Goal: Use online tool/utility: Utilize a website feature to perform a specific function

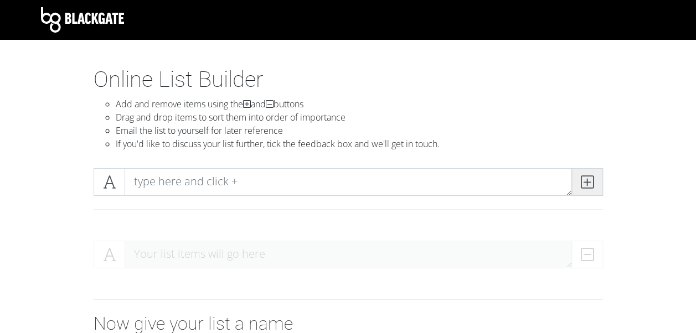
click at [580, 178] on icon at bounding box center [586, 182] width 13 height 11
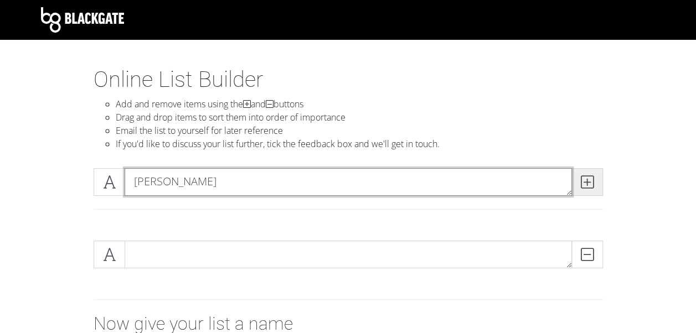
type textarea "[PERSON_NAME]"
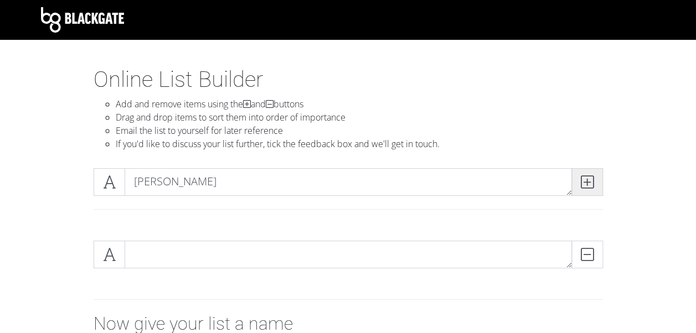
click at [584, 182] on icon at bounding box center [586, 182] width 13 height 11
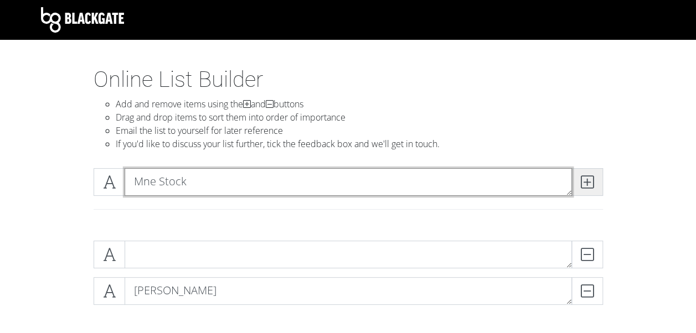
type textarea "Mne Stock"
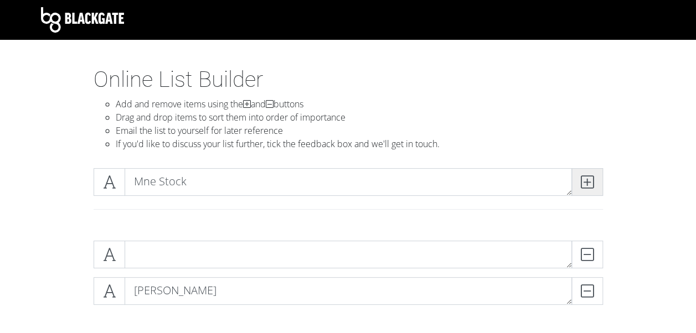
click at [593, 178] on span at bounding box center [587, 182] width 32 height 28
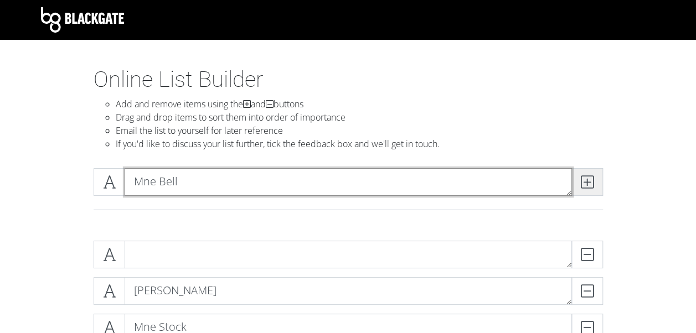
type textarea "Mne Bell"
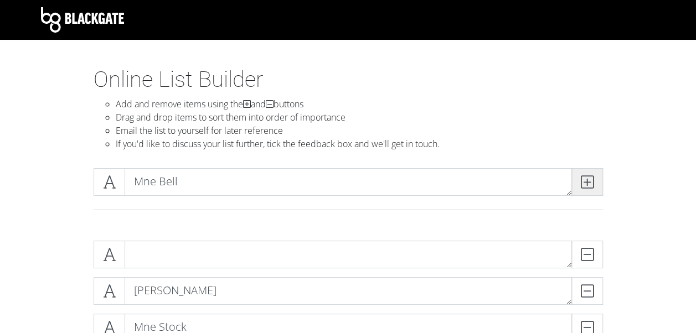
click at [593, 182] on span at bounding box center [587, 182] width 32 height 28
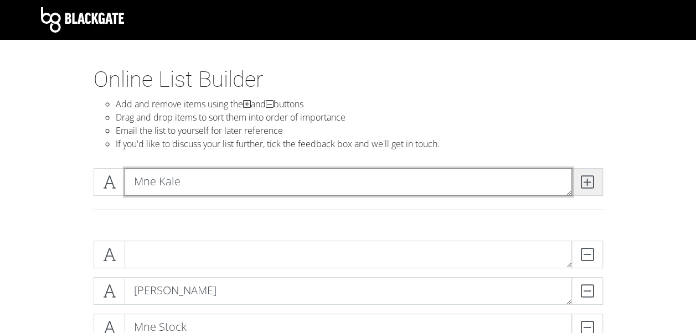
type textarea "Mne Kale"
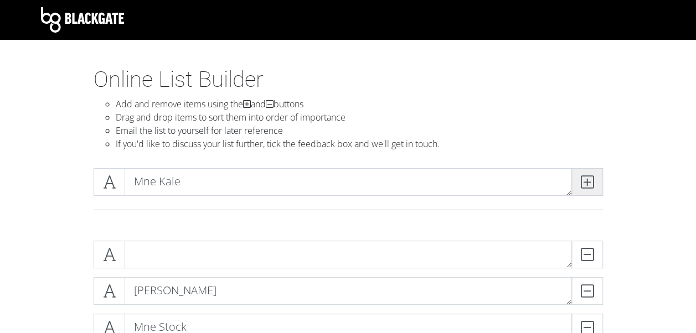
click at [586, 185] on icon at bounding box center [586, 182] width 13 height 11
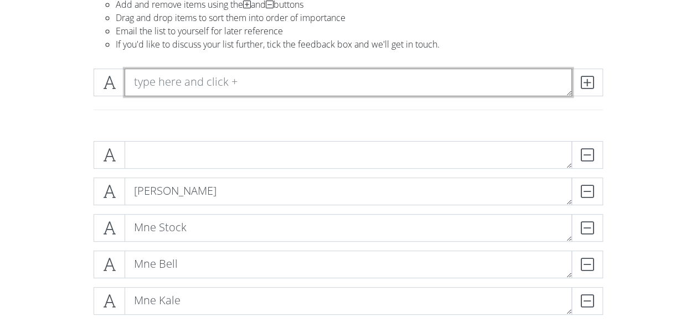
scroll to position [43, 0]
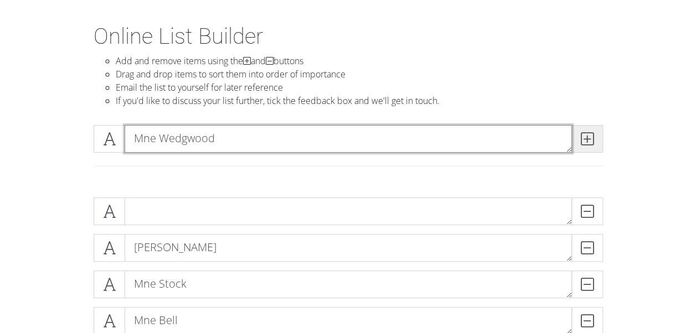
type textarea "Mne Wedgwood"
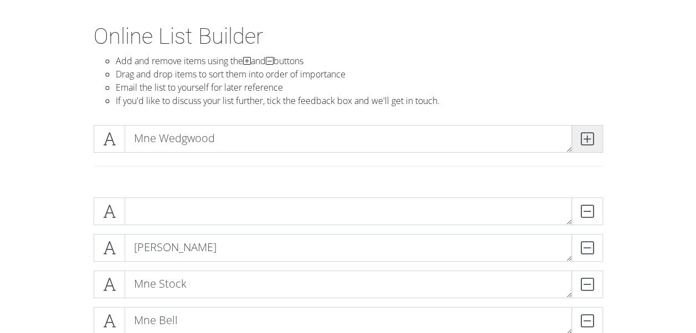
click at [587, 144] on icon at bounding box center [586, 138] width 13 height 11
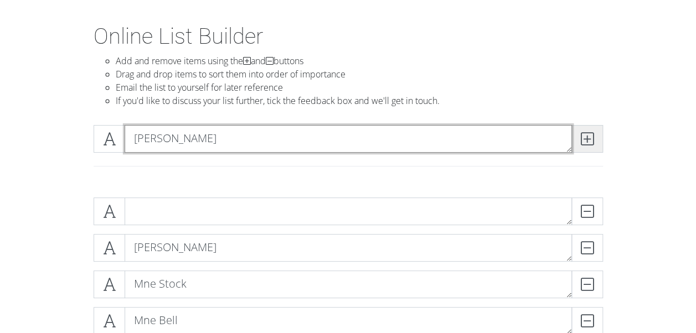
type textarea "[PERSON_NAME]"
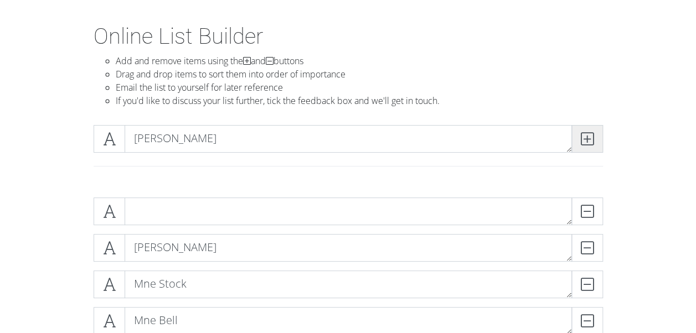
click at [585, 139] on icon at bounding box center [586, 138] width 13 height 11
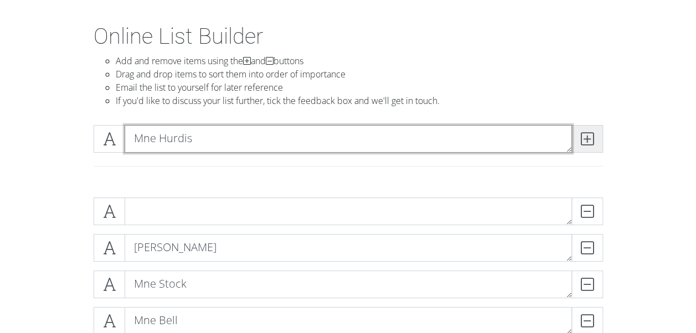
type textarea "Mne Hurdis"
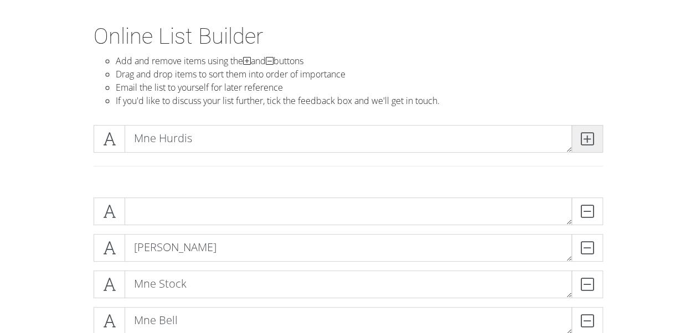
click at [589, 135] on icon at bounding box center [586, 138] width 13 height 11
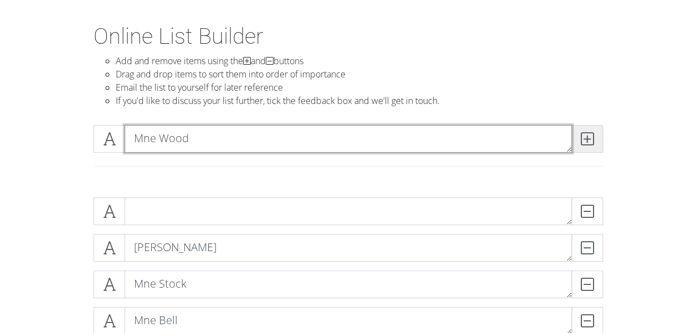
type textarea "Mne Wood"
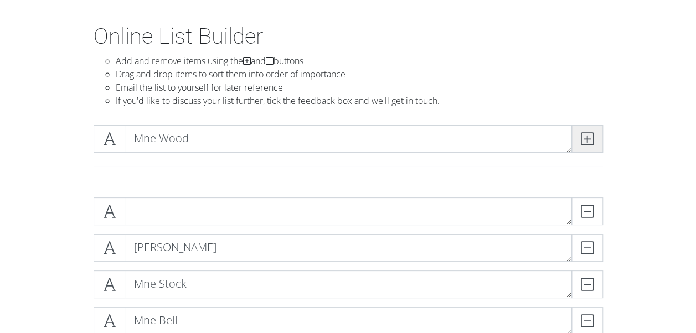
click at [593, 143] on span at bounding box center [587, 139] width 32 height 28
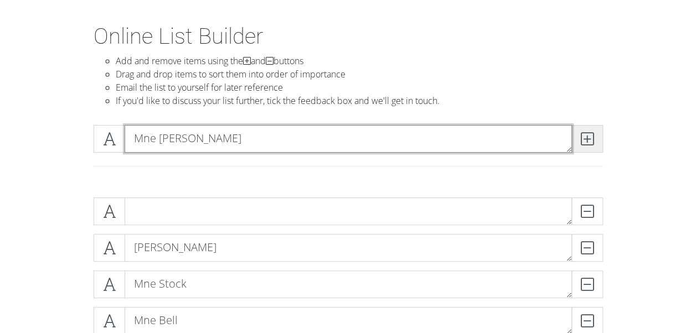
type textarea "Mne [PERSON_NAME]"
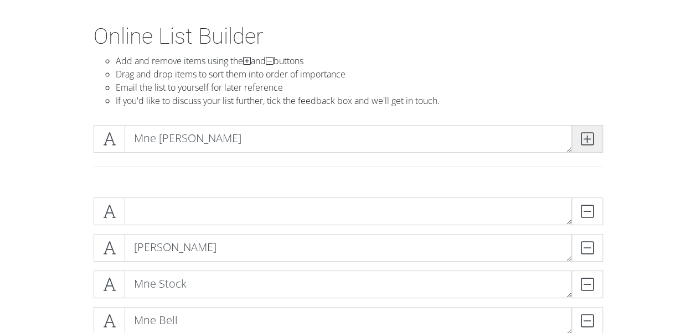
click at [593, 147] on span at bounding box center [587, 139] width 32 height 28
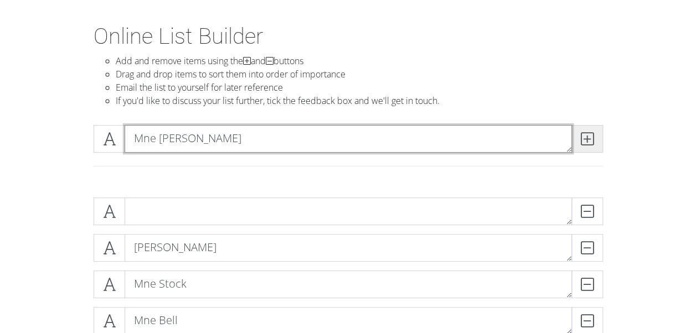
type textarea "Mne [PERSON_NAME]"
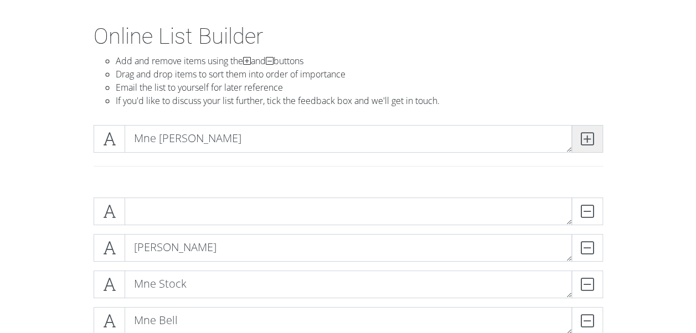
click at [595, 148] on span at bounding box center [587, 139] width 32 height 28
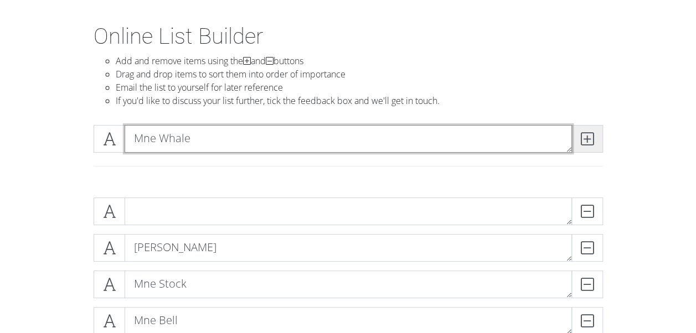
type textarea "Mne Whale"
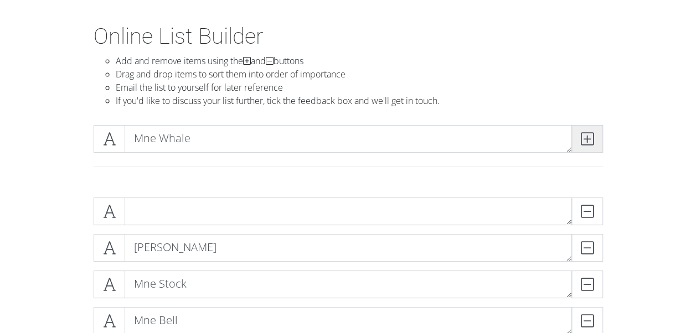
click at [600, 136] on span at bounding box center [587, 139] width 32 height 28
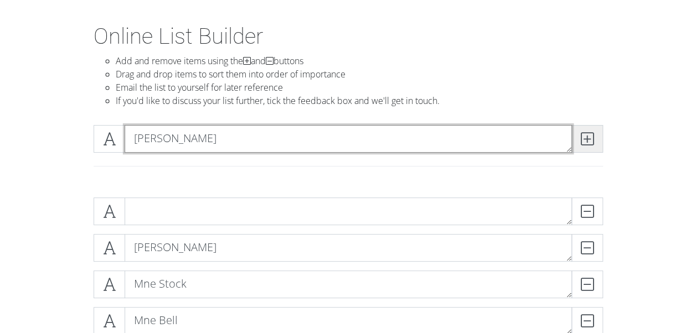
type textarea "[PERSON_NAME]"
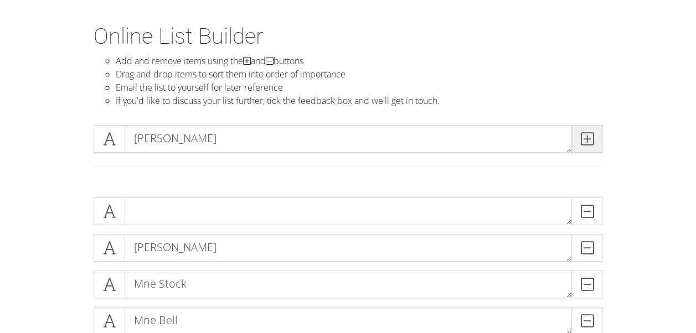
click at [580, 135] on icon at bounding box center [586, 138] width 13 height 11
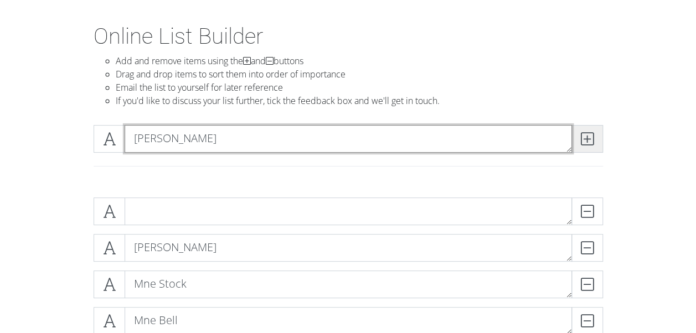
type textarea "[PERSON_NAME]"
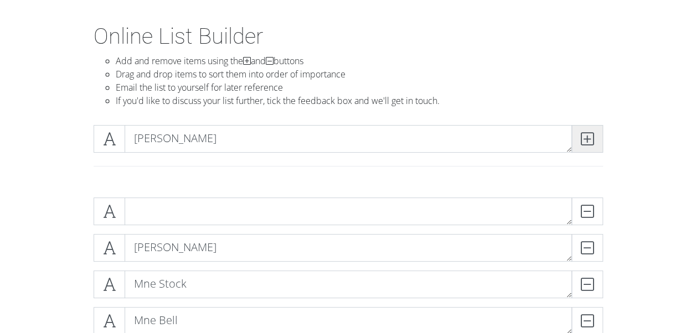
click at [589, 128] on span at bounding box center [587, 139] width 32 height 28
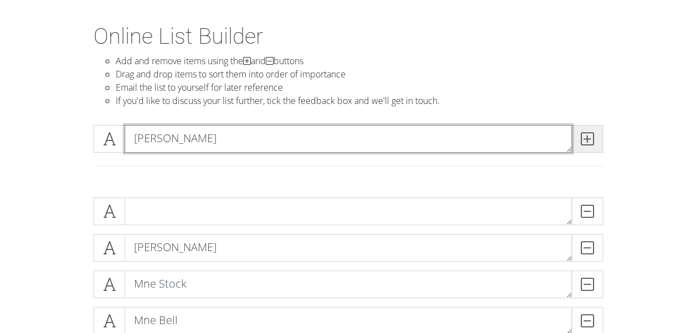
type textarea "[PERSON_NAME]"
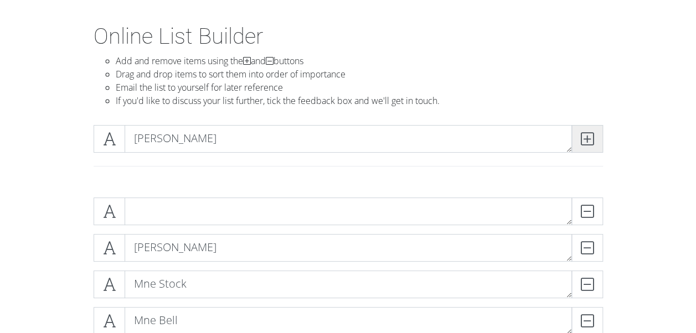
click at [576, 138] on span at bounding box center [587, 139] width 32 height 28
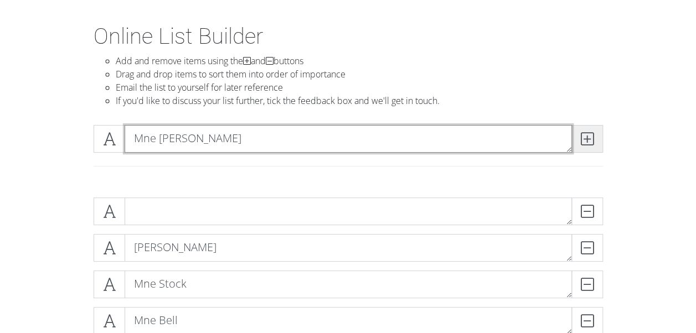
type textarea "Mne [PERSON_NAME]"
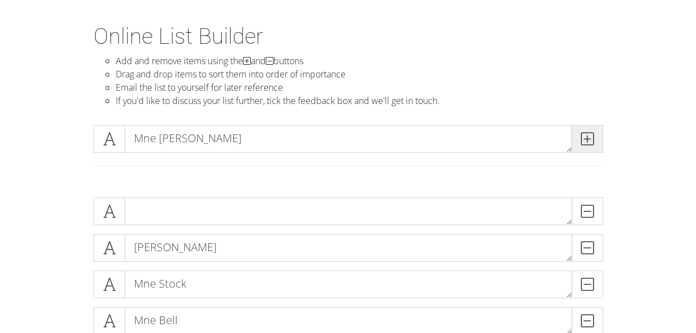
click at [595, 136] on span at bounding box center [587, 139] width 32 height 28
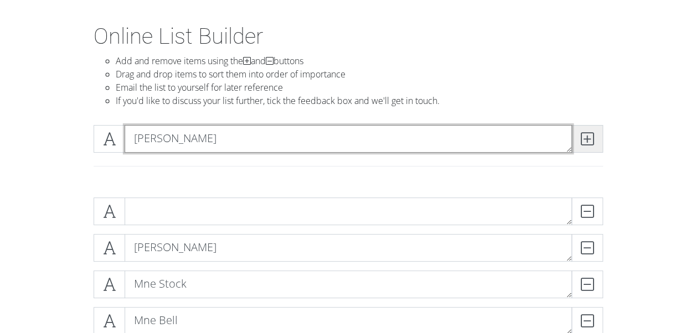
type textarea "[PERSON_NAME]"
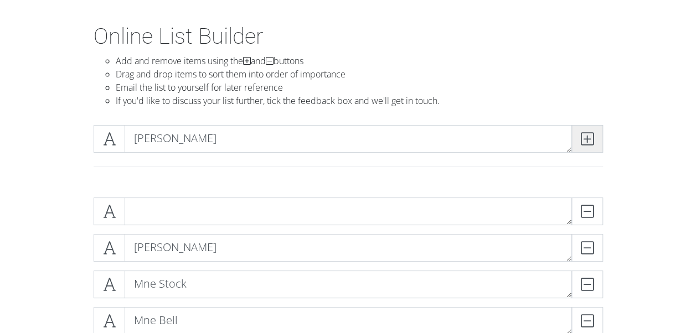
click at [594, 136] on span at bounding box center [587, 139] width 32 height 28
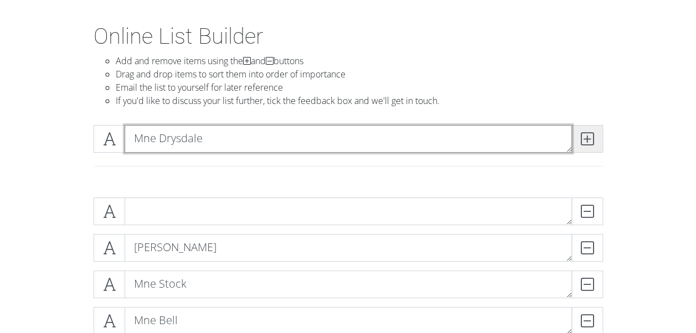
type textarea "Mne Drysdale"
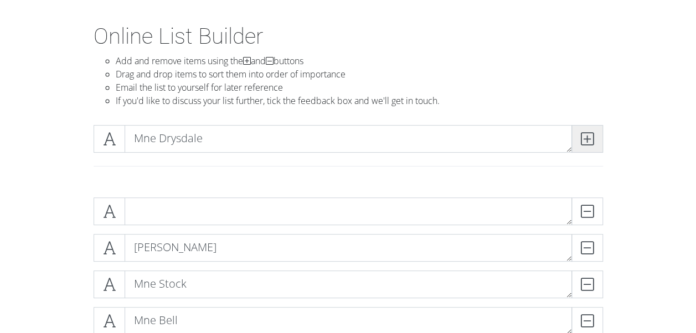
click at [590, 146] on span at bounding box center [587, 139] width 32 height 28
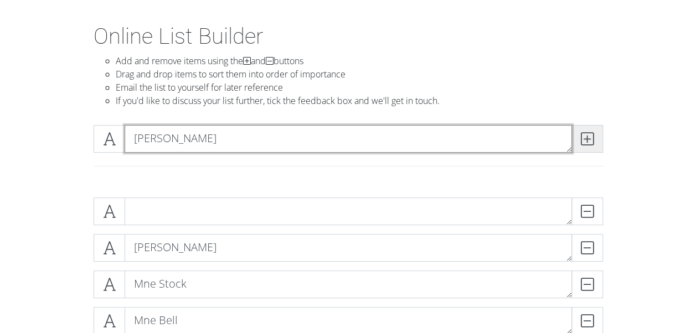
type textarea "[PERSON_NAME]"
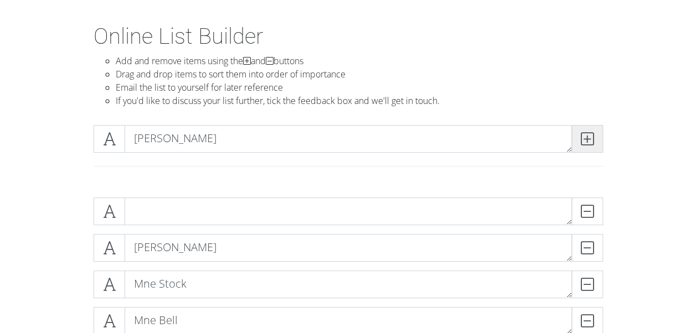
click at [592, 147] on span at bounding box center [587, 139] width 32 height 28
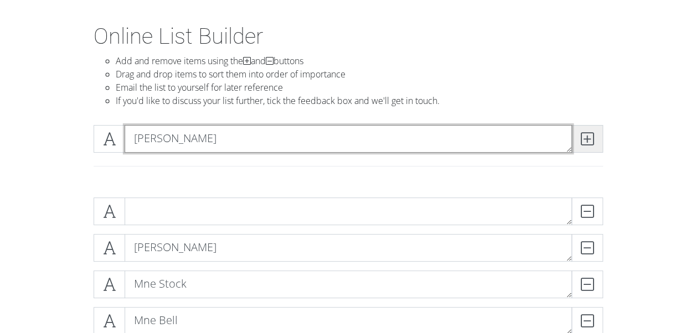
type textarea "[PERSON_NAME]"
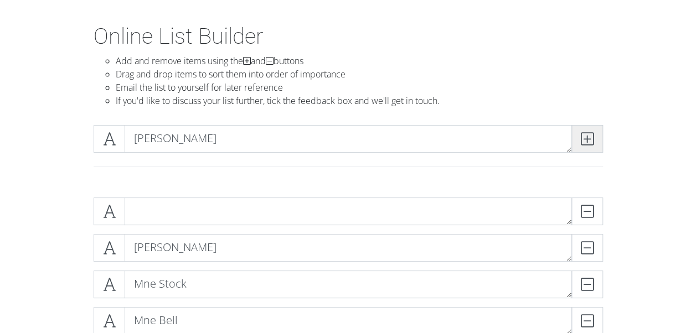
click at [587, 138] on icon at bounding box center [586, 138] width 13 height 11
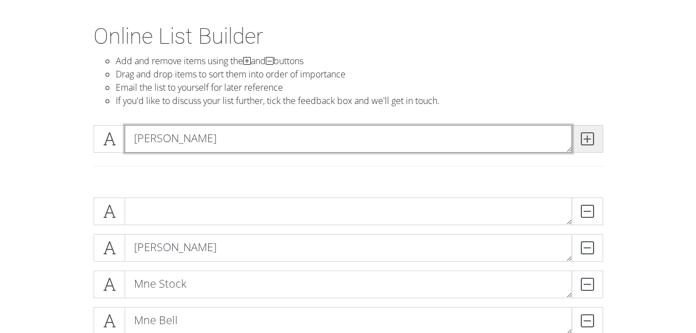
type textarea "[PERSON_NAME]"
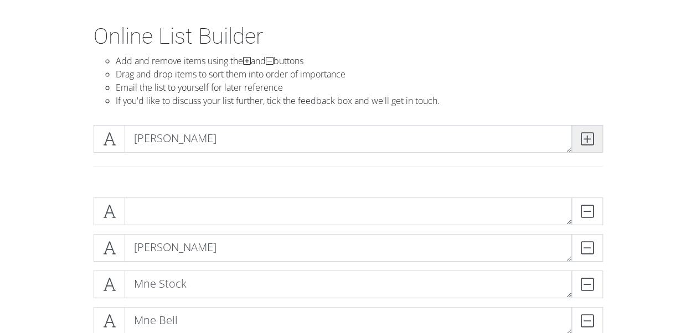
click at [593, 134] on span at bounding box center [587, 139] width 32 height 28
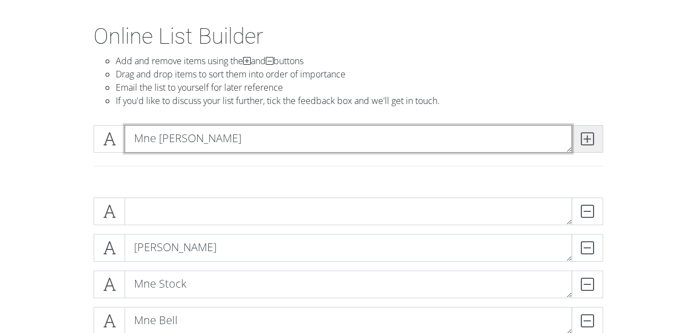
type textarea "Mne [PERSON_NAME]"
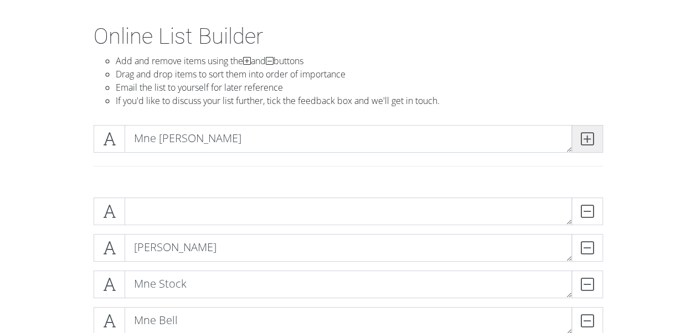
click at [585, 142] on icon at bounding box center [586, 138] width 13 height 11
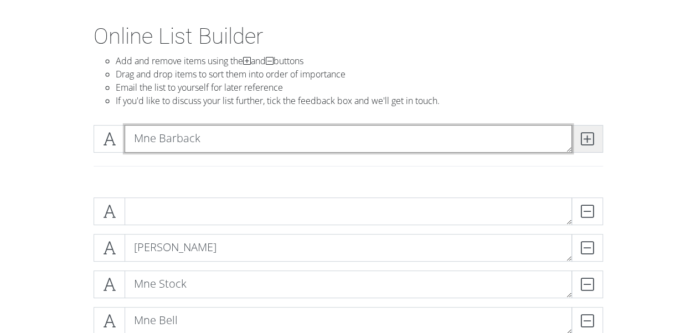
type textarea "Mne Barback"
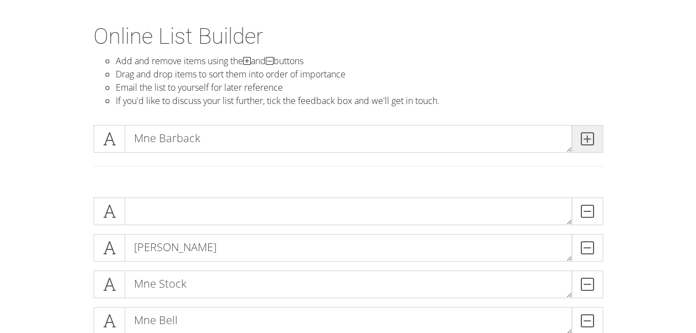
click at [587, 142] on icon at bounding box center [586, 138] width 13 height 11
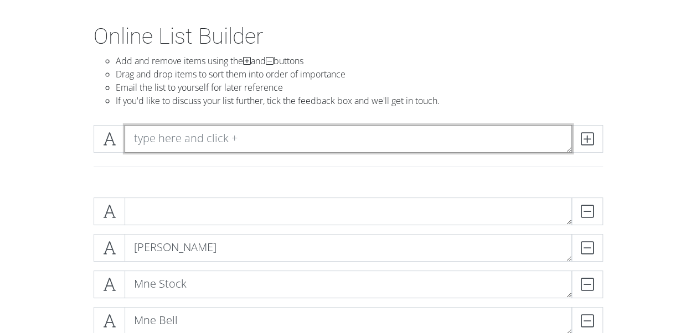
type textarea "n"
type textarea "Mne Cave"
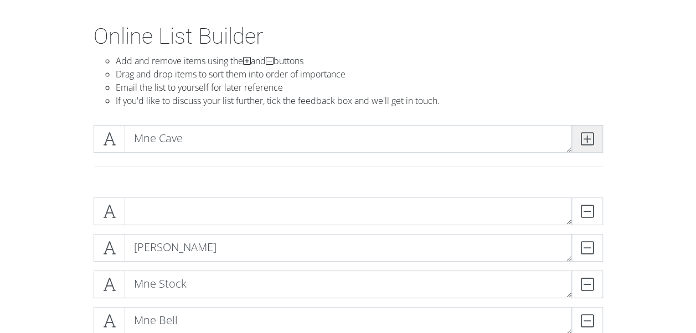
click at [589, 144] on icon at bounding box center [586, 138] width 13 height 11
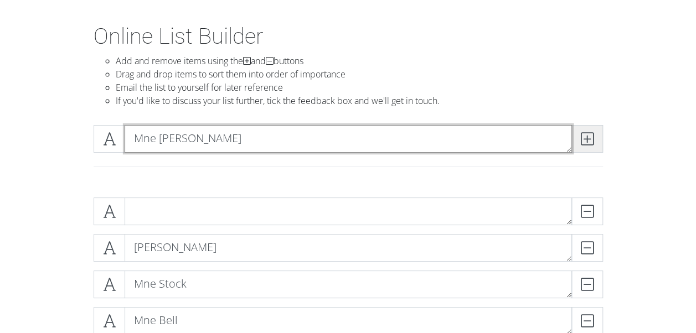
type textarea "Mne [PERSON_NAME]"
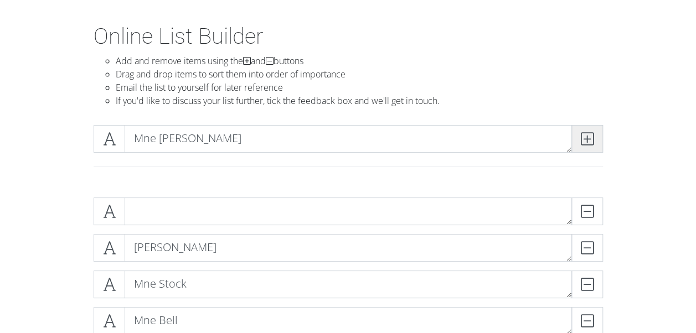
click at [593, 148] on span at bounding box center [587, 139] width 32 height 28
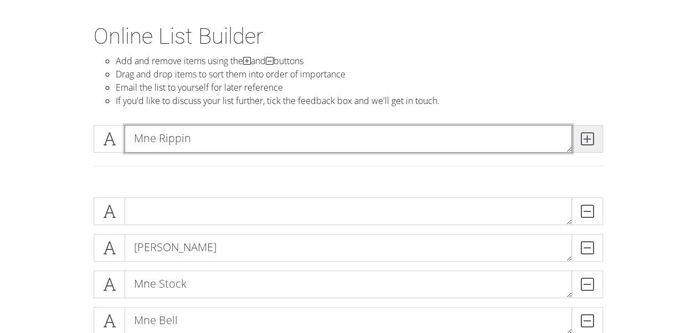
type textarea "Mne Rippin"
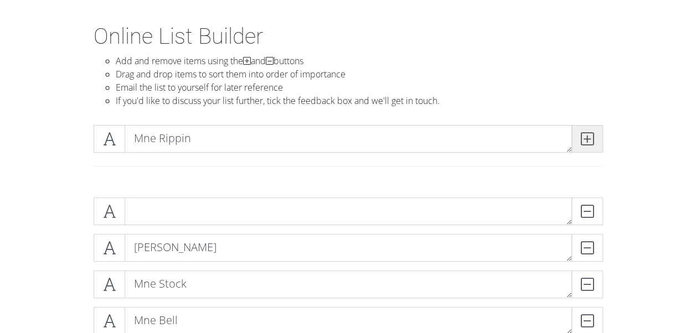
click at [592, 142] on icon at bounding box center [586, 138] width 13 height 11
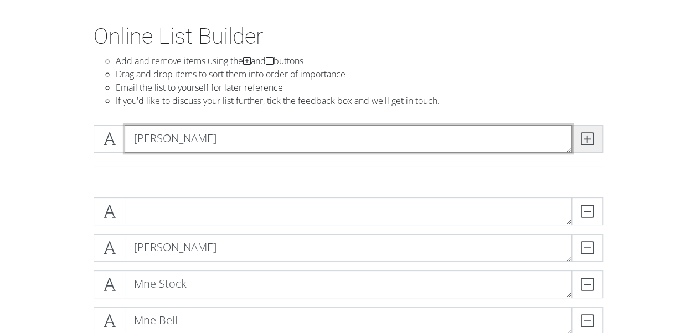
type textarea "[PERSON_NAME]"
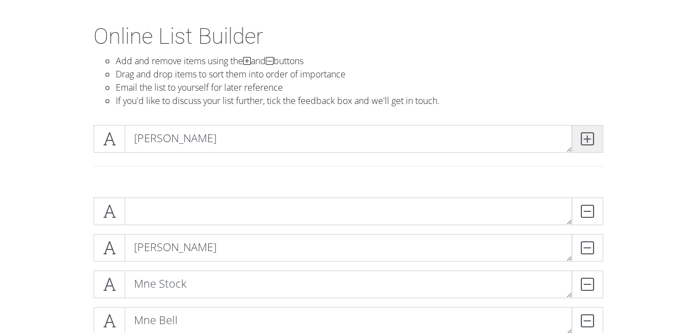
click at [591, 133] on icon at bounding box center [586, 138] width 13 height 11
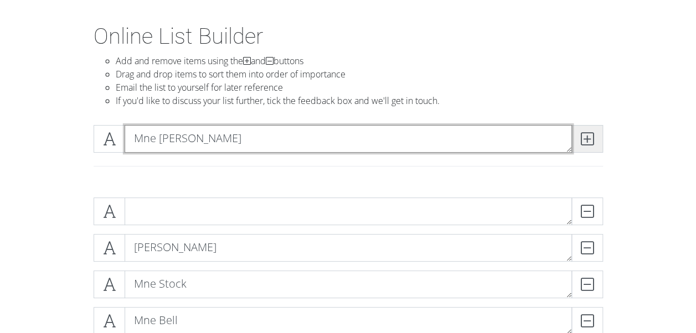
type textarea "Mne [PERSON_NAME]"
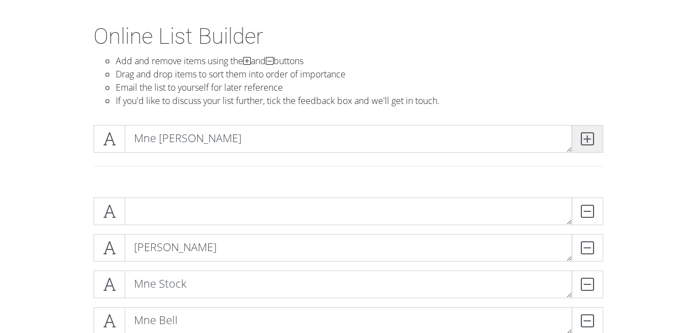
click at [592, 151] on span at bounding box center [587, 139] width 32 height 28
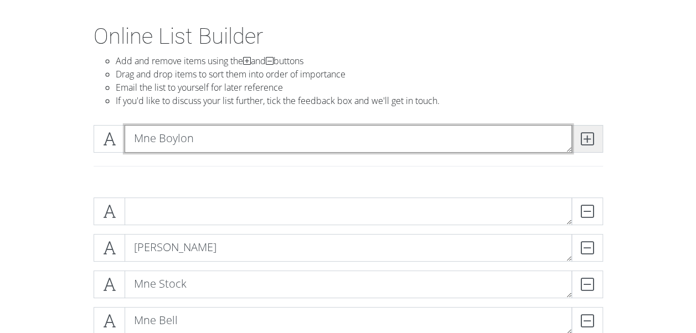
type textarea "Mne Boylon"
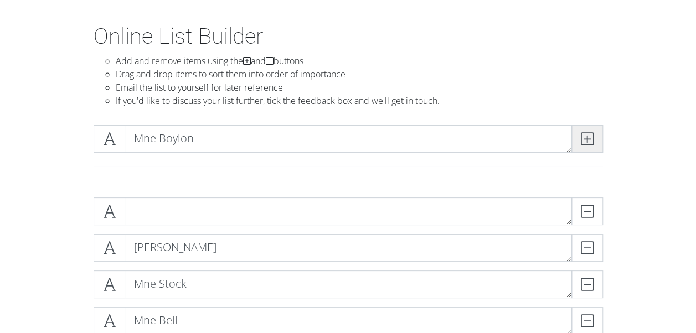
click at [587, 136] on icon at bounding box center [586, 138] width 13 height 11
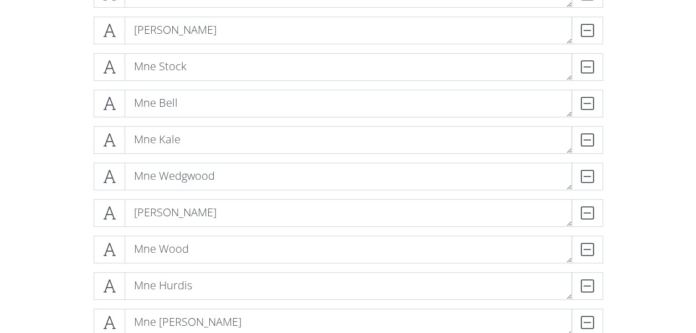
scroll to position [263, 0]
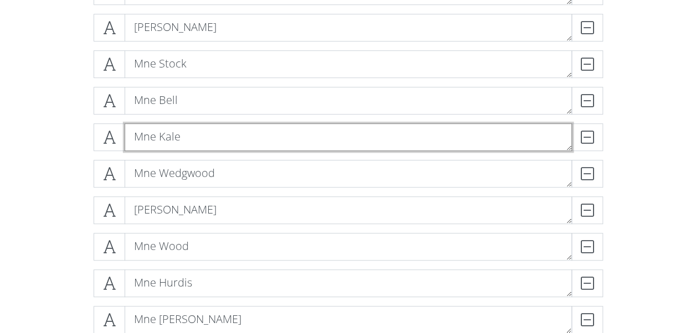
click at [147, 135] on textarea "Mne Kale" at bounding box center [348, 137] width 447 height 28
click at [152, 139] on textarea "Mne Kale" at bounding box center [348, 137] width 447 height 28
type textarea "LCpl Kale"
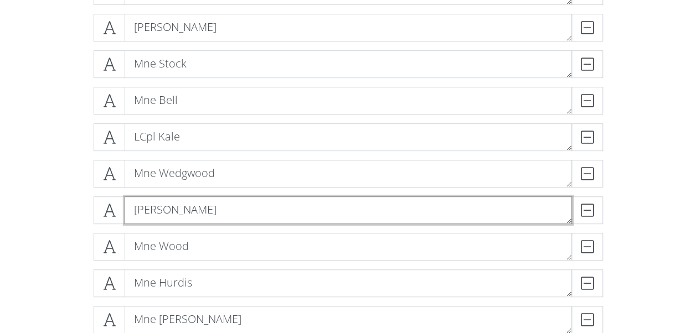
click at [156, 210] on textarea "[PERSON_NAME]" at bounding box center [348, 210] width 447 height 28
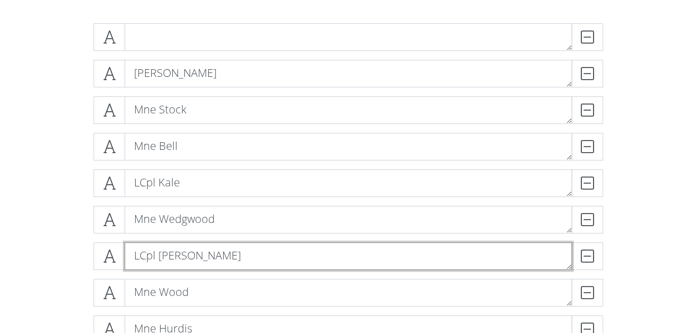
scroll to position [217, 0]
type textarea "LCpl [PERSON_NAME]"
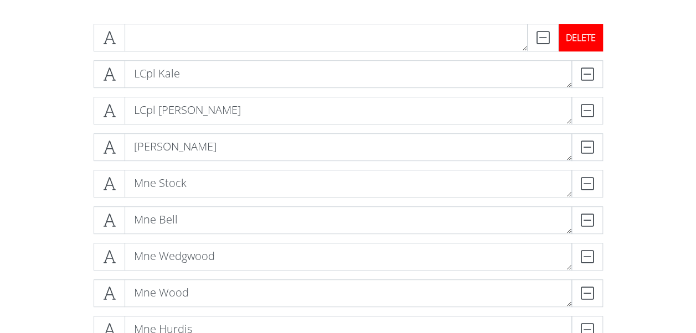
click at [588, 39] on div "DELETE" at bounding box center [580, 38] width 44 height 28
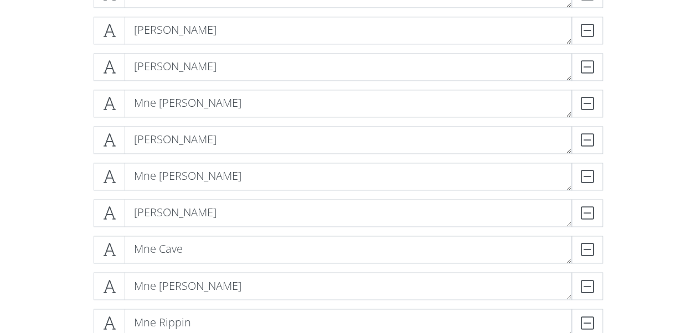
scroll to position [772, 0]
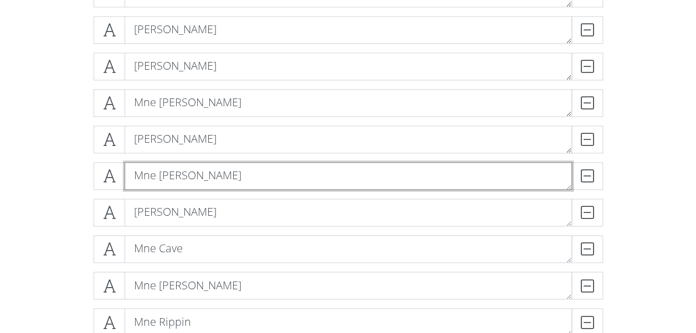
click at [168, 175] on textarea "Mne [PERSON_NAME]" at bounding box center [348, 176] width 447 height 28
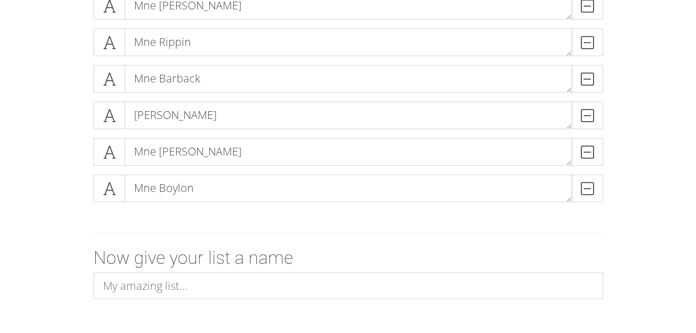
scroll to position [1055, 0]
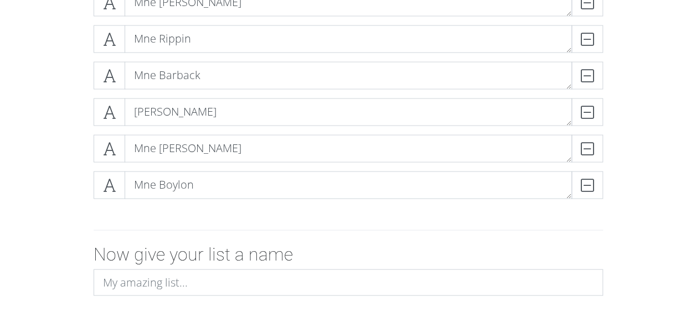
type textarea "Mne [PERSON_NAME]"
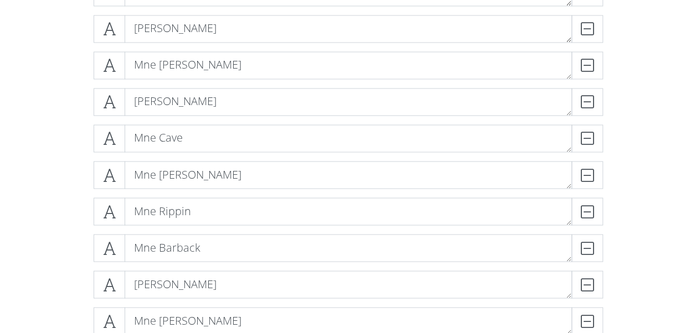
scroll to position [877, 0]
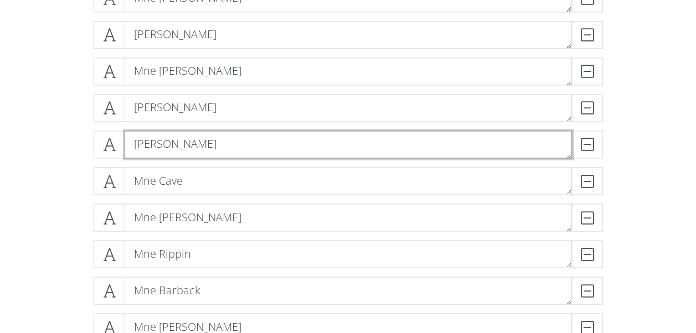
drag, startPoint x: 194, startPoint y: 144, endPoint x: 193, endPoint y: 192, distance: 48.2
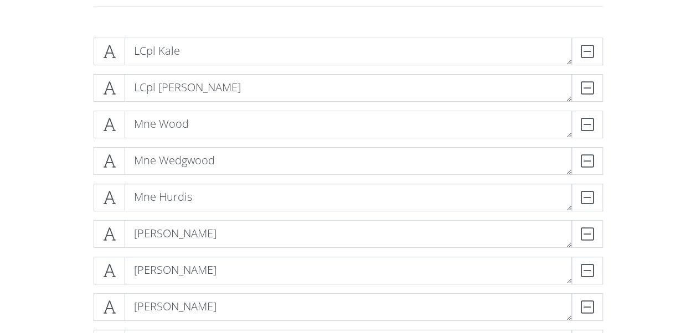
scroll to position [204, 0]
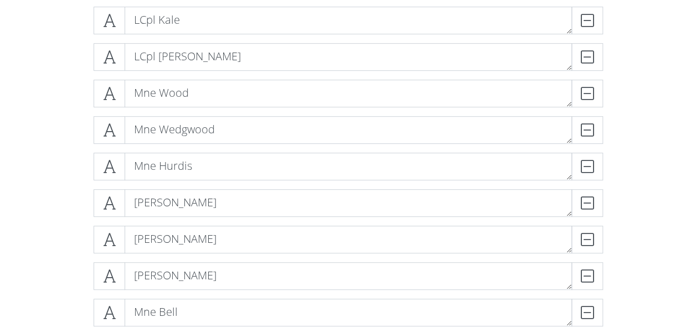
scroll to position [235, 0]
